Goal: Information Seeking & Learning: Learn about a topic

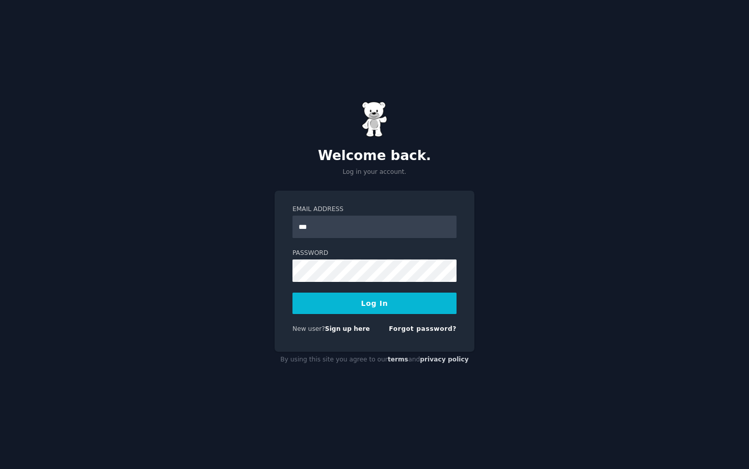
type input "**********"
click at [292, 292] on button "Log In" at bounding box center [374, 302] width 164 height 21
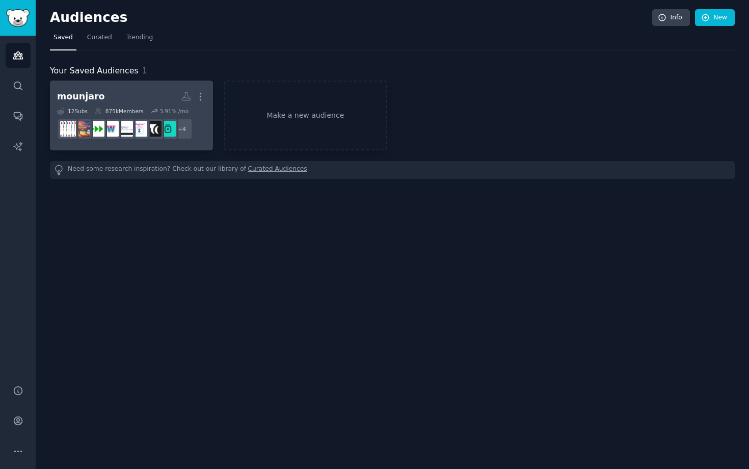
click at [143, 107] on div "mounjaro More 12 Sub s 875k Members 3.91 % /mo + 4" at bounding box center [131, 116] width 149 height 56
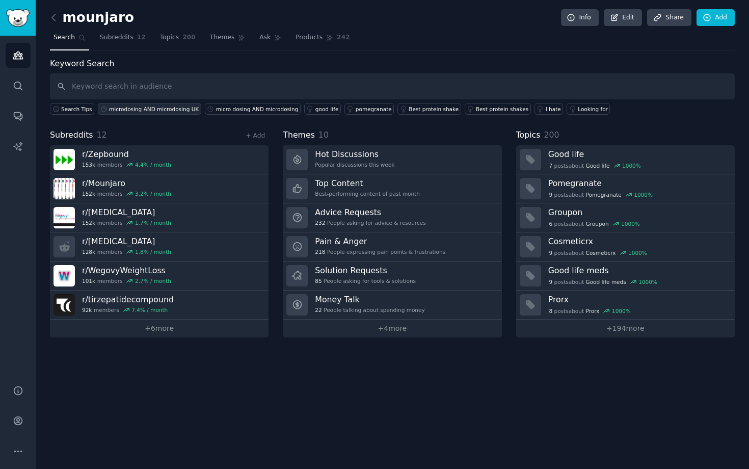
click at [172, 109] on div "microdosing AND microdosing UK" at bounding box center [154, 108] width 90 height 7
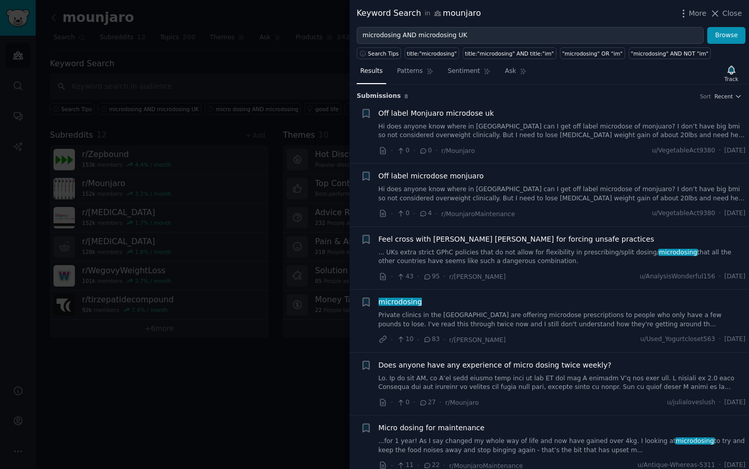
click at [543, 323] on link "Private clinics in the [GEOGRAPHIC_DATA] are offering microdose prescriptions t…" at bounding box center [562, 320] width 367 height 18
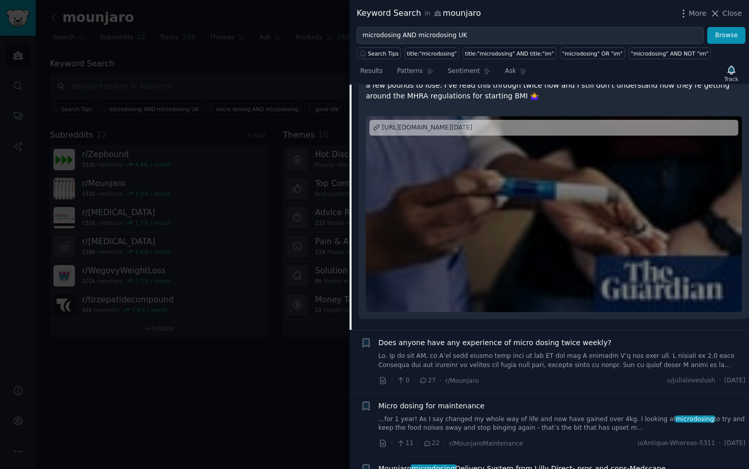
scroll to position [445, 0]
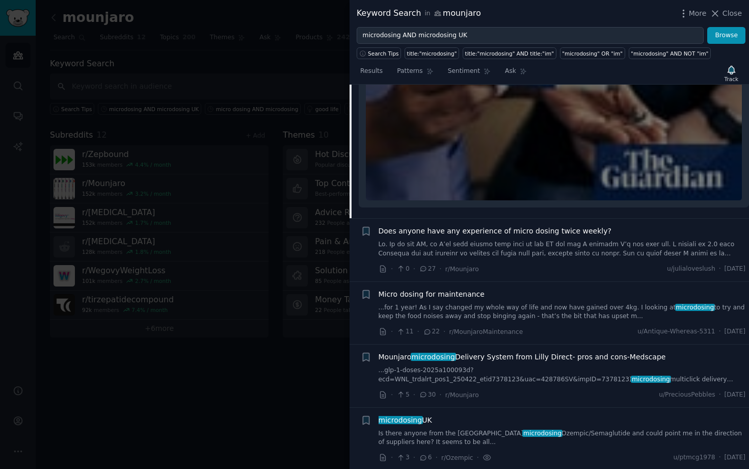
click at [546, 373] on link "...glp-1-doses-2025a100093d?ecd=WNL_trdalrt_pos1_250422_etid7378123&uac=428786S…" at bounding box center [562, 375] width 367 height 18
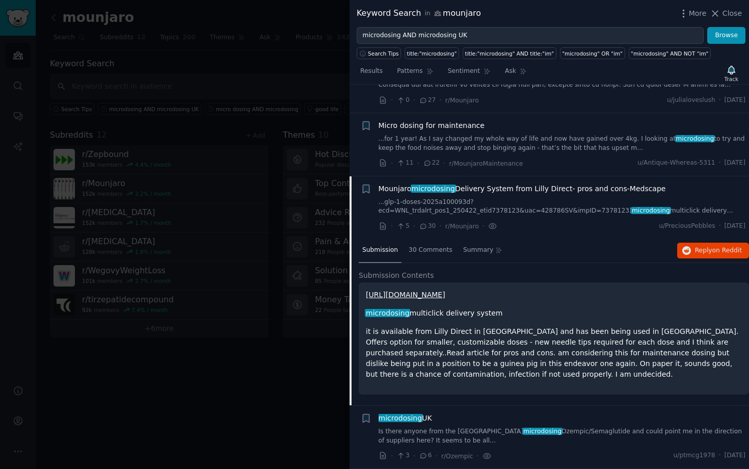
click at [445, 292] on link "[URL][DOMAIN_NAME]" at bounding box center [405, 294] width 79 height 8
click at [563, 424] on div "microdosing UK Is there anyone from the UK microdosing Ozempic/Semaglutide and …" at bounding box center [562, 429] width 367 height 32
click at [545, 436] on link "Is there anyone from the UK microdosing Ozempic/Semaglutide and could point me …" at bounding box center [562, 436] width 367 height 18
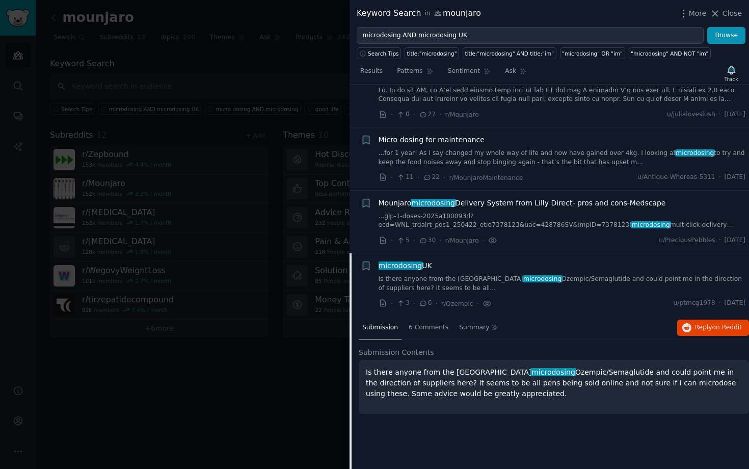
click at [597, 391] on p "Is there anyone from the UK microdosing Ozempic/Semaglutide and could point me …" at bounding box center [554, 383] width 376 height 32
click at [408, 261] on span "microdosing" at bounding box center [400, 265] width 45 height 8
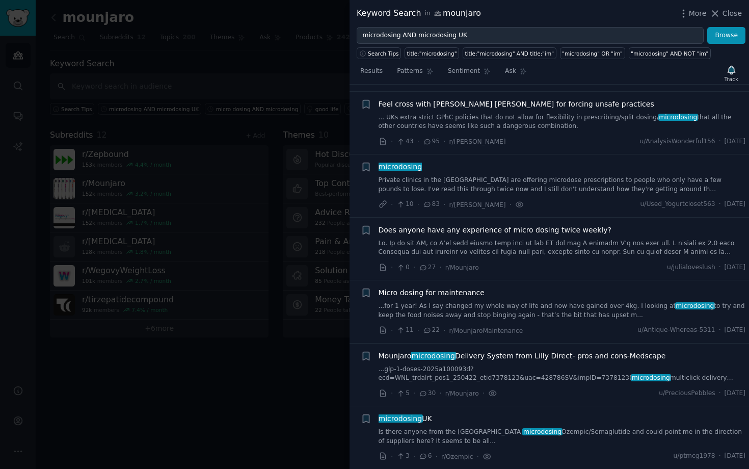
click at [419, 433] on link "Is there anyone from the UK microdosing Ozempic/Semaglutide and could point me …" at bounding box center [562, 437] width 367 height 18
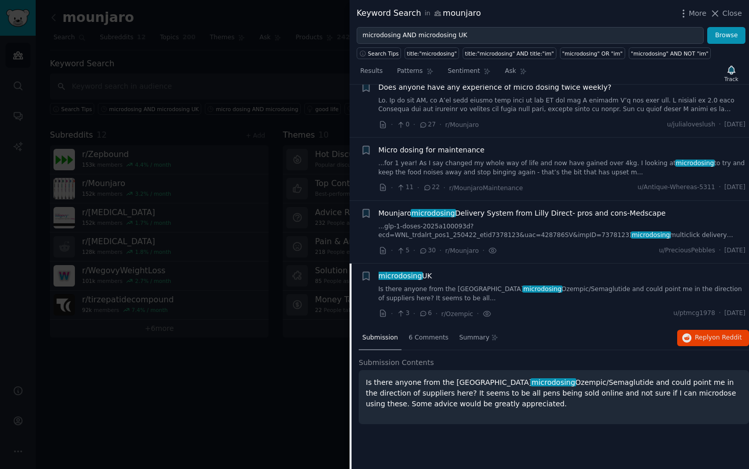
scroll to position [288, 0]
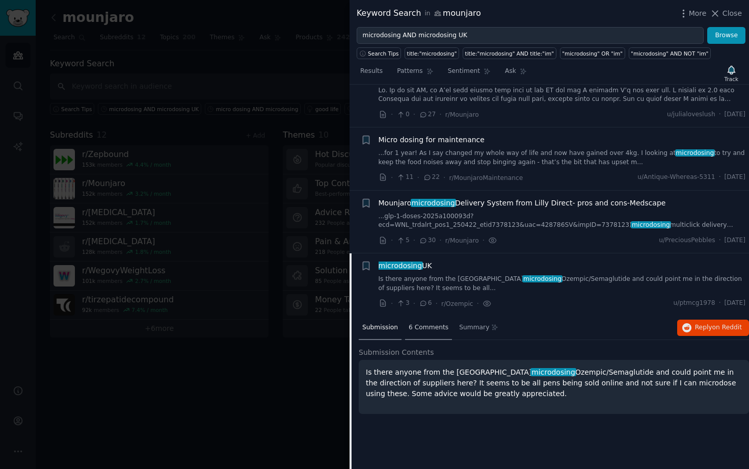
click at [417, 327] on span "6 Comments" at bounding box center [429, 327] width 40 height 9
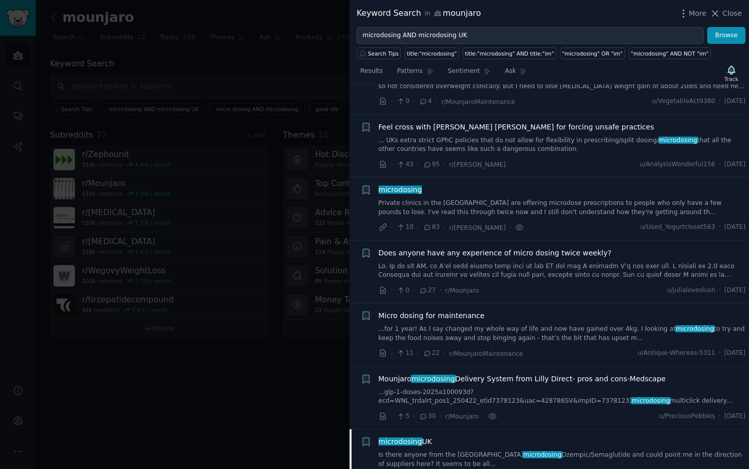
scroll to position [0, 0]
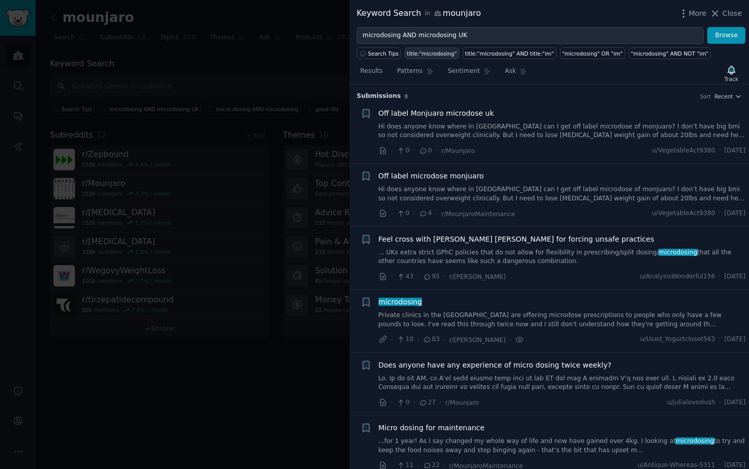
click at [448, 55] on div "title:"microdosing"" at bounding box center [432, 53] width 50 height 7
type input "title:"microdosing""
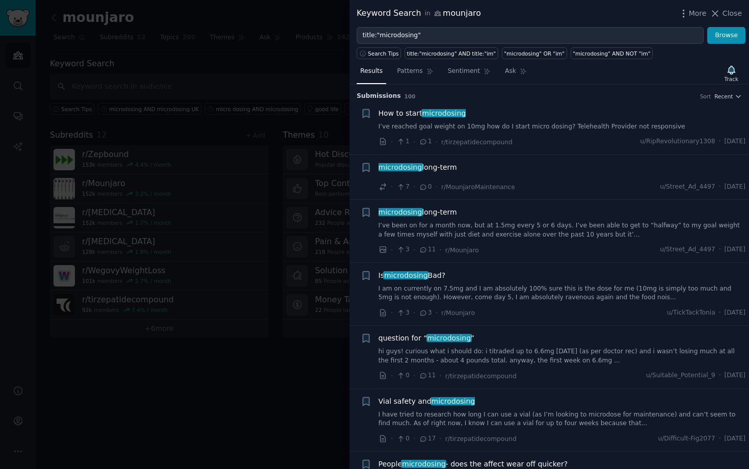
click at [498, 291] on link "I am on currently on 7.5mg and I am absolutely 100% sure this is the dose for m…" at bounding box center [562, 293] width 367 height 18
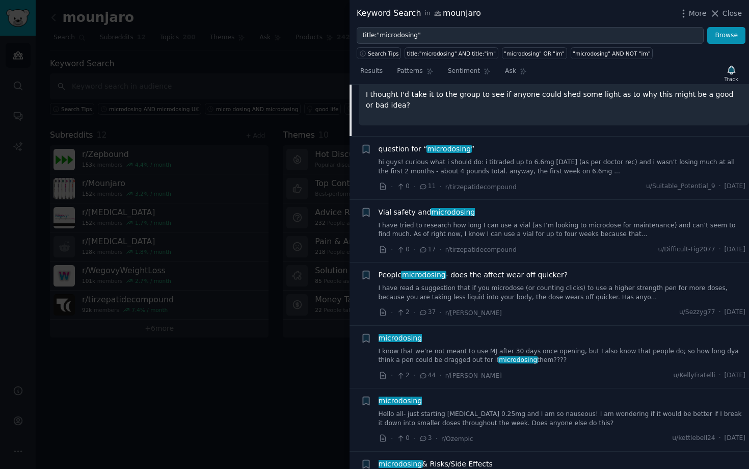
scroll to position [390, 0]
click at [534, 295] on link "I have read a suggestion that if you microdose (or counting clicks) to use a hi…" at bounding box center [562, 292] width 367 height 18
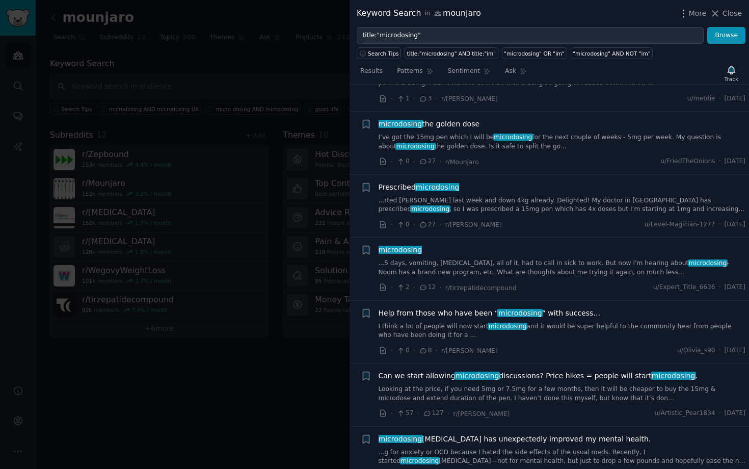
scroll to position [856, 0]
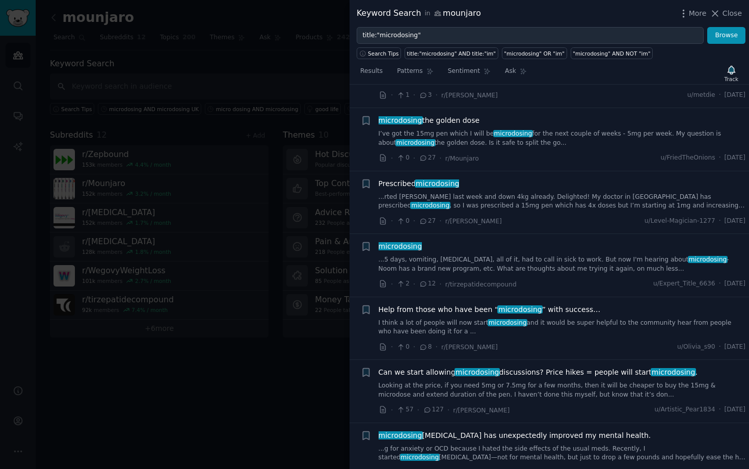
click at [534, 385] on link "Looking at the price, if you need 5mg or 7.5mg for a few months, then it will b…" at bounding box center [562, 390] width 367 height 18
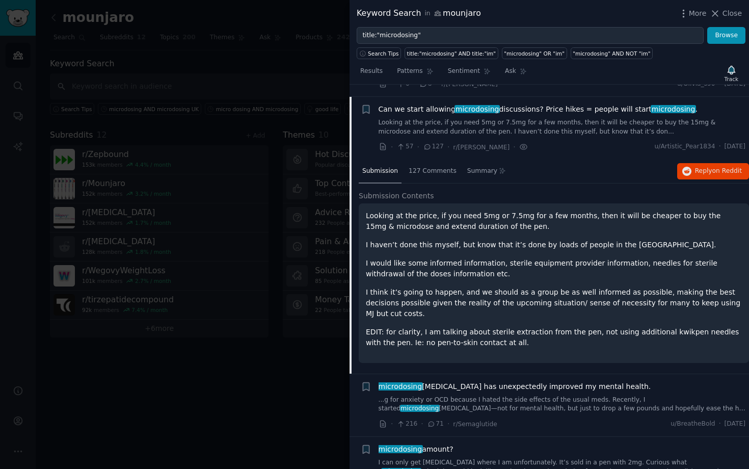
scroll to position [978, 0]
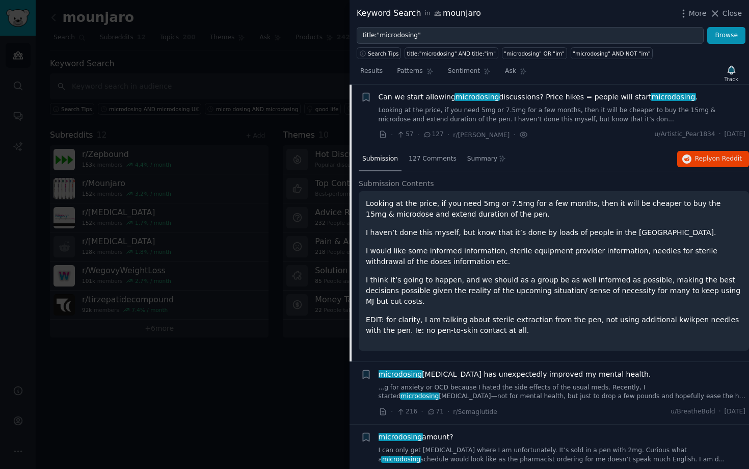
click at [478, 98] on span "microdosing" at bounding box center [477, 97] width 45 height 8
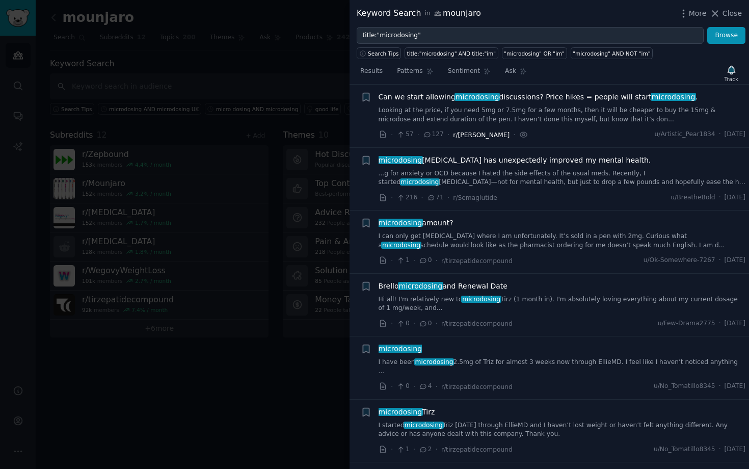
click at [476, 131] on span "r/[PERSON_NAME]" at bounding box center [481, 134] width 57 height 7
click at [478, 103] on div "Can we start allowing microdosing discussions? Price hikes = people will start …" at bounding box center [562, 108] width 367 height 32
click at [494, 109] on link "Looking at the price, if you need 5mg or 7.5mg for a few months, then it will b…" at bounding box center [562, 115] width 367 height 18
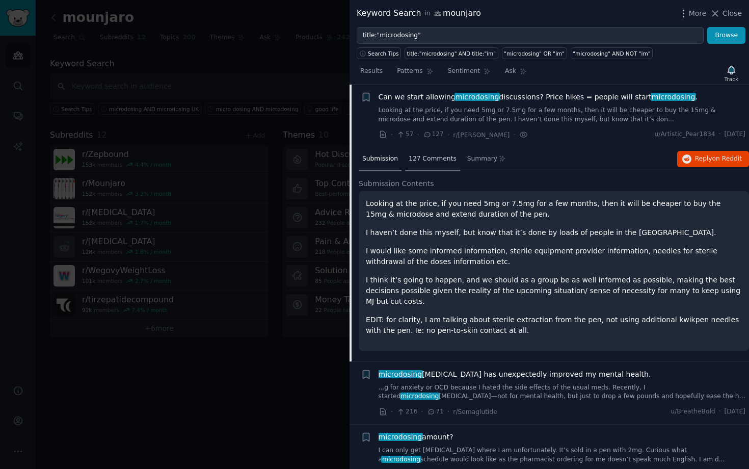
click at [422, 159] on span "127 Comments" at bounding box center [433, 158] width 48 height 9
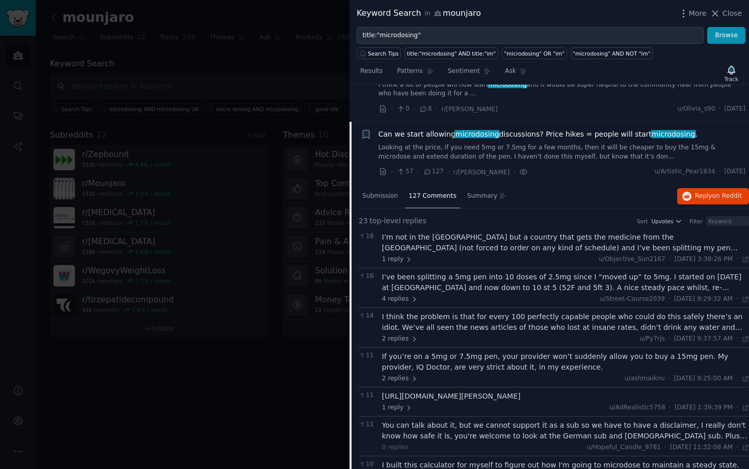
scroll to position [888, 0]
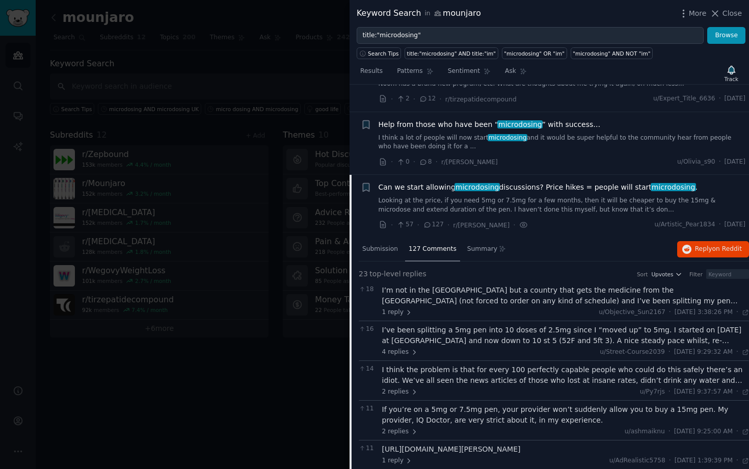
click at [511, 184] on span "Can we start allowing microdosing discussions? Price hikes = people will start …" at bounding box center [538, 187] width 319 height 11
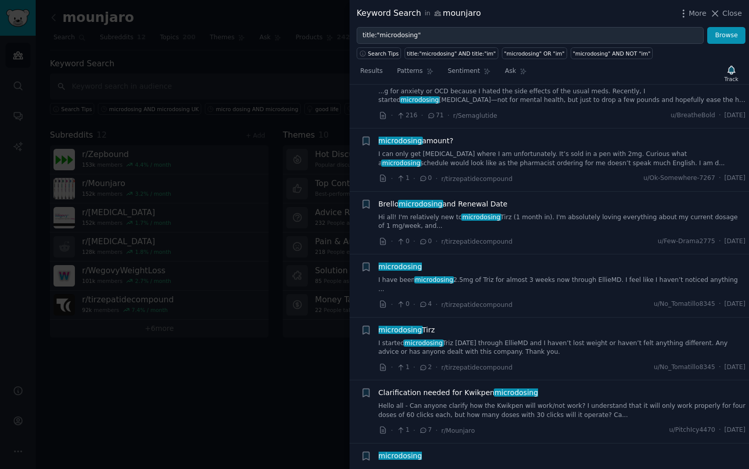
scroll to position [1180, 0]
